Goal: Navigation & Orientation: Find specific page/section

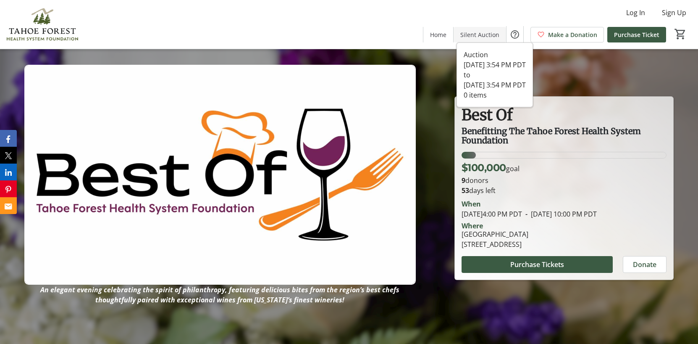
click at [480, 33] on span "Silent Auction" at bounding box center [480, 34] width 39 height 9
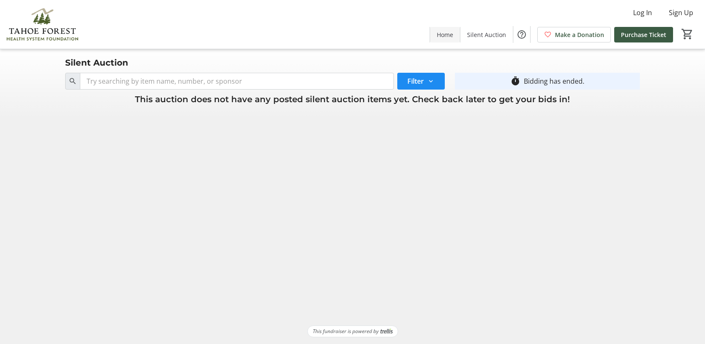
click at [450, 33] on span "Home" at bounding box center [445, 34] width 16 height 9
